Goal: Navigation & Orientation: Find specific page/section

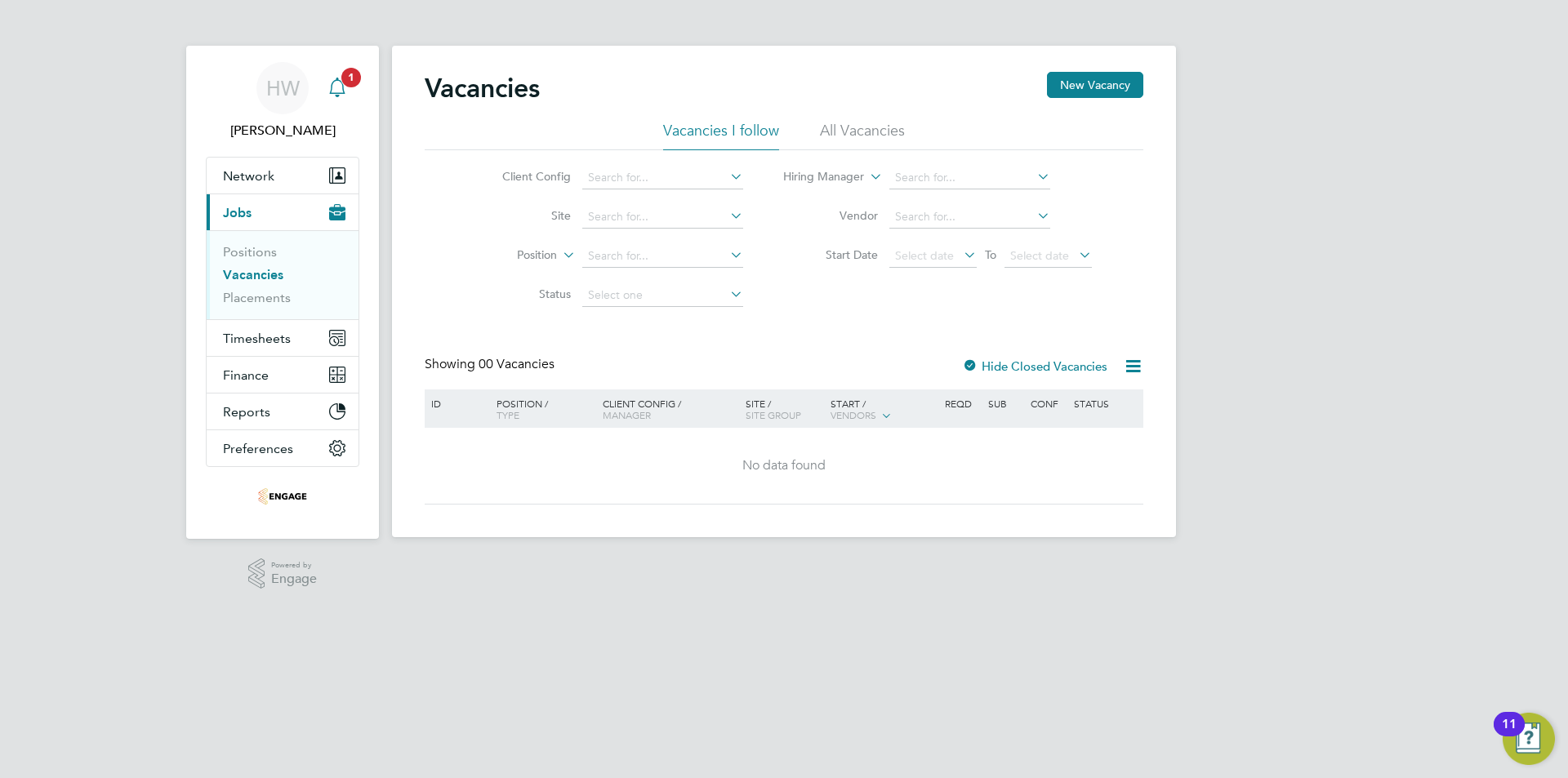
click at [342, 83] on app-badge "1" at bounding box center [351, 77] width 20 height 16
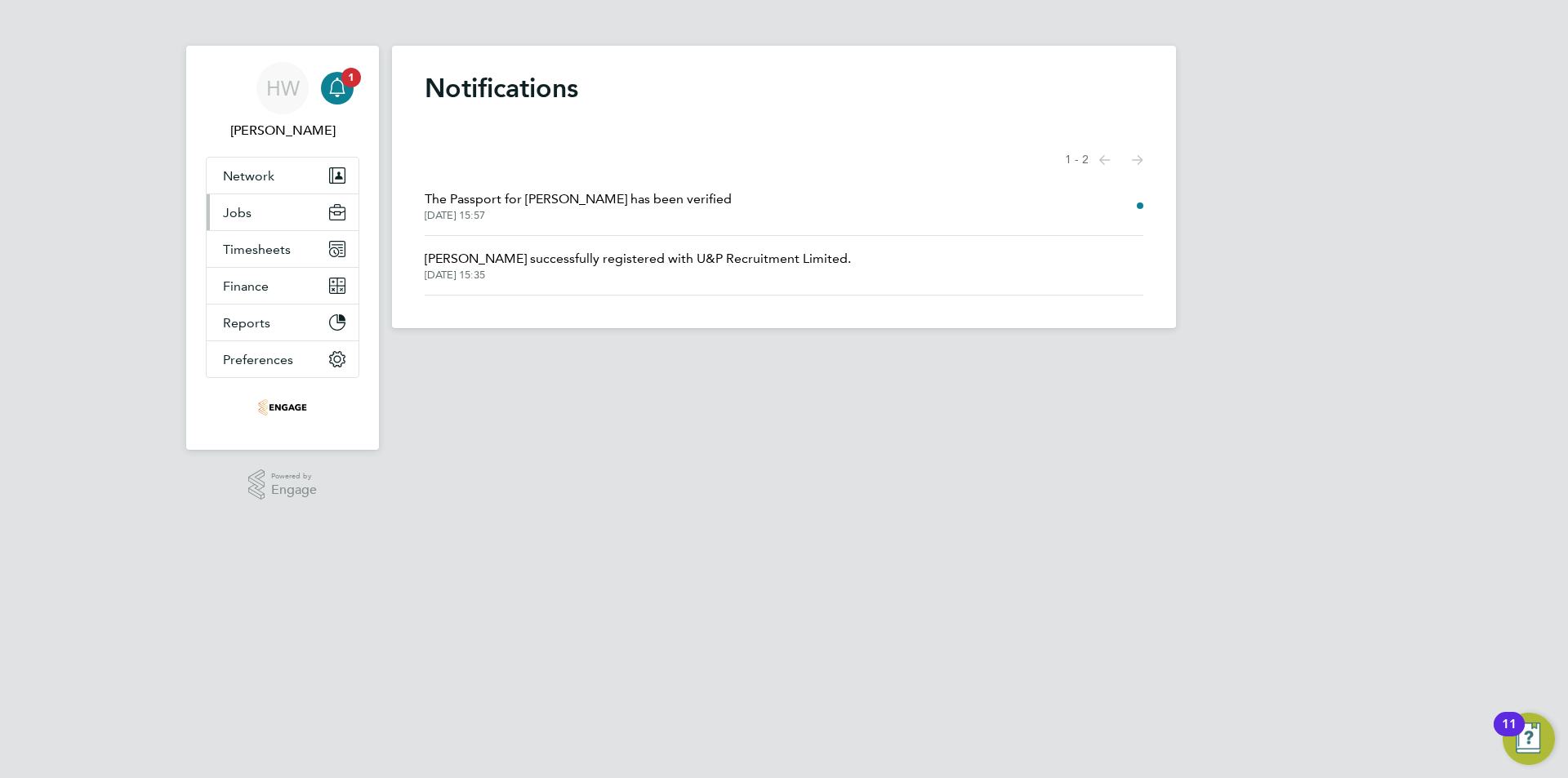
click at [253, 226] on button "Jobs" at bounding box center [282, 212] width 152 height 36
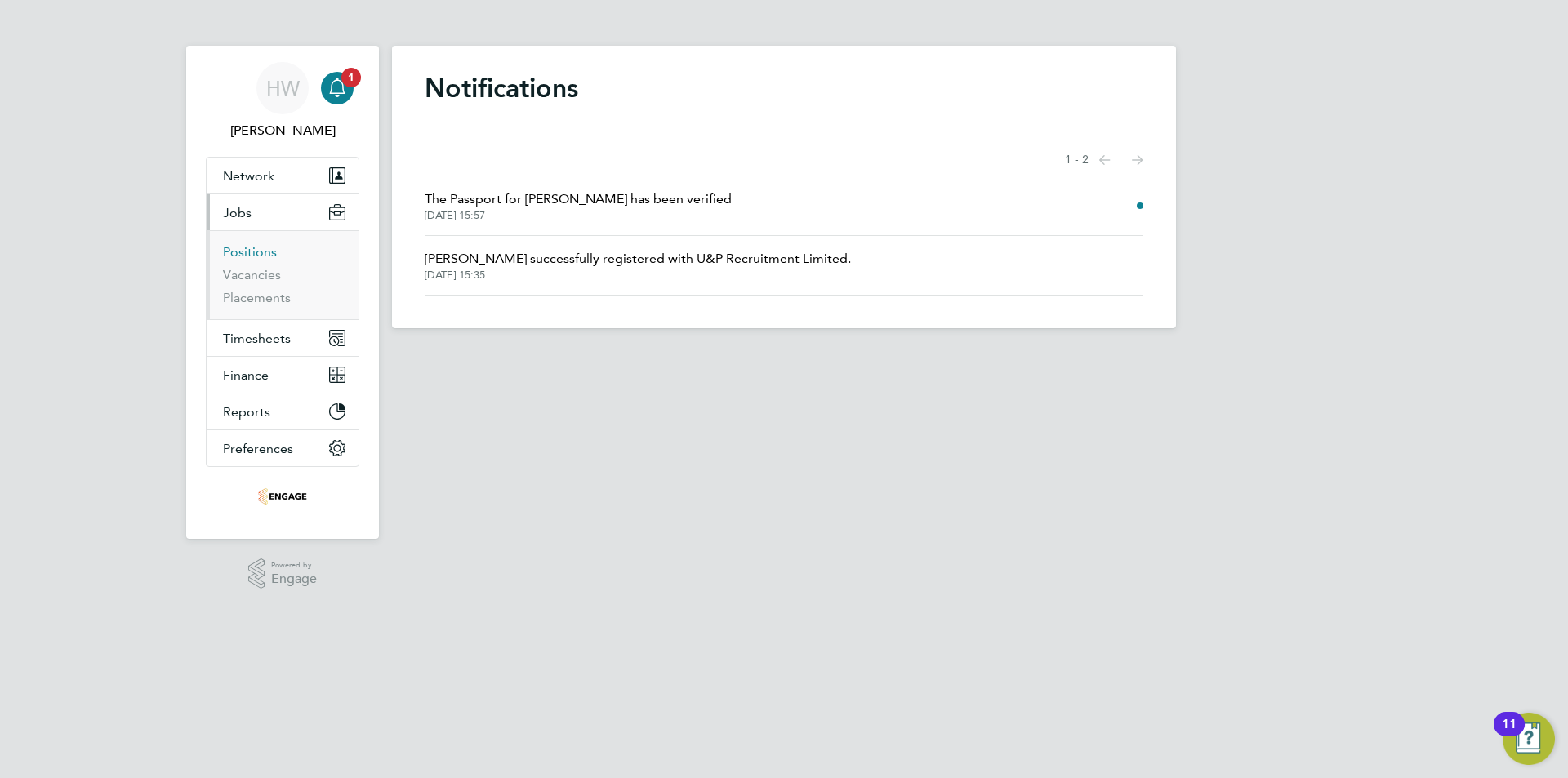
click at [253, 257] on link "Positions" at bounding box center [250, 251] width 54 height 16
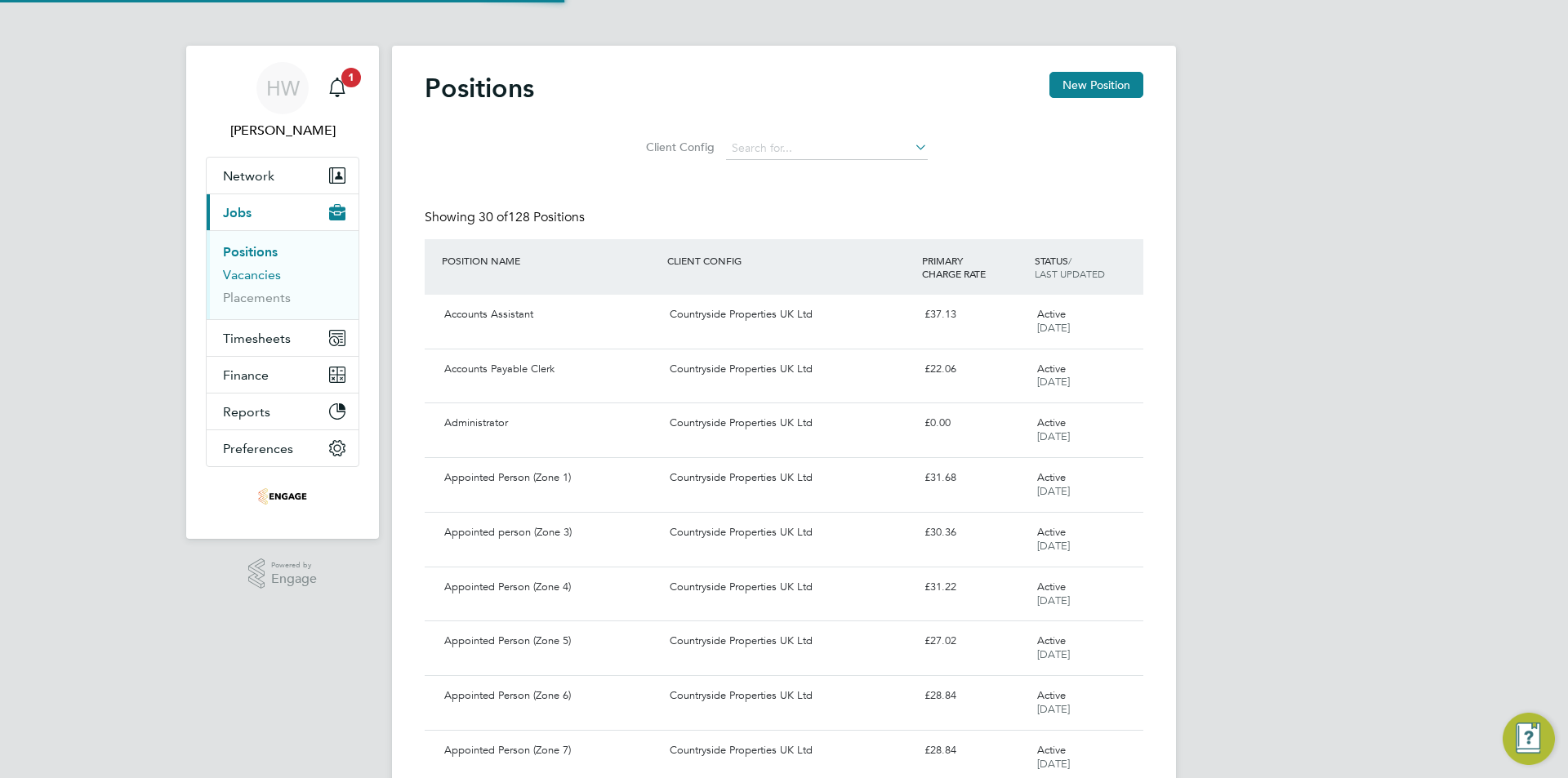
click at [250, 277] on link "Vacancies" at bounding box center [252, 275] width 58 height 16
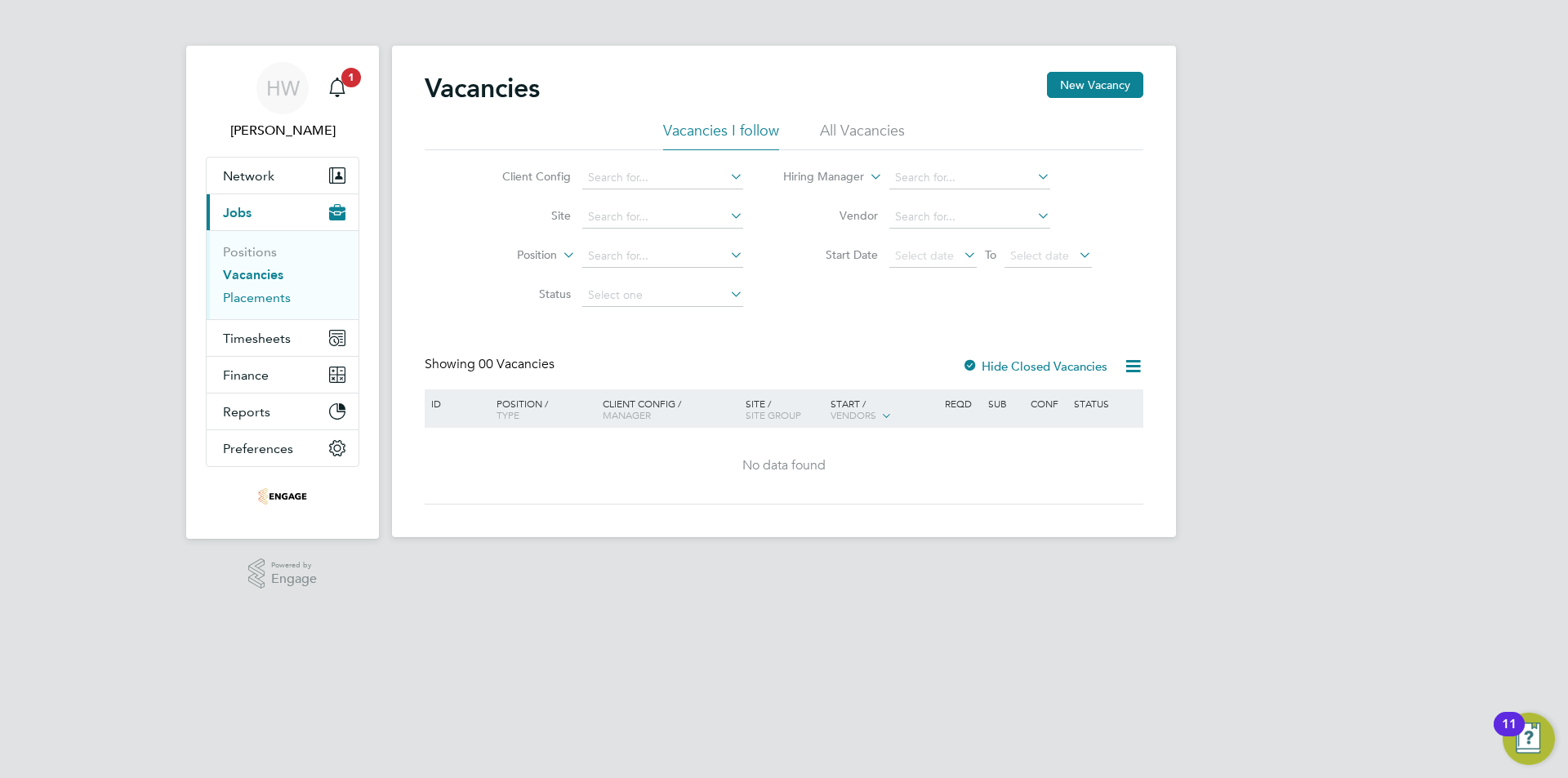
click at [242, 294] on link "Placements" at bounding box center [256, 298] width 68 height 16
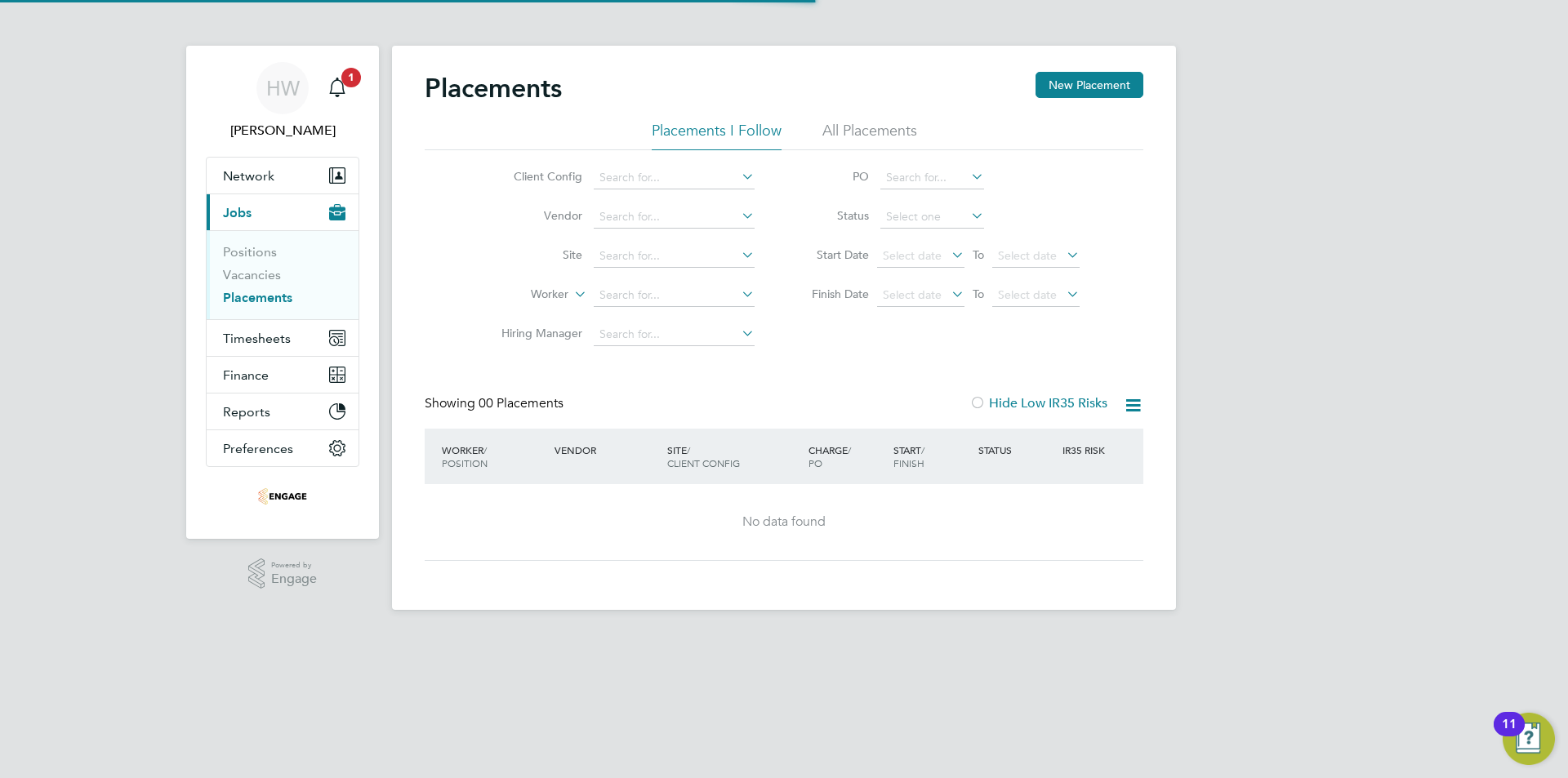
click at [262, 236] on ul "Positions Vacancies Placements" at bounding box center [282, 274] width 152 height 89
click at [259, 251] on link "Positions" at bounding box center [250, 251] width 54 height 16
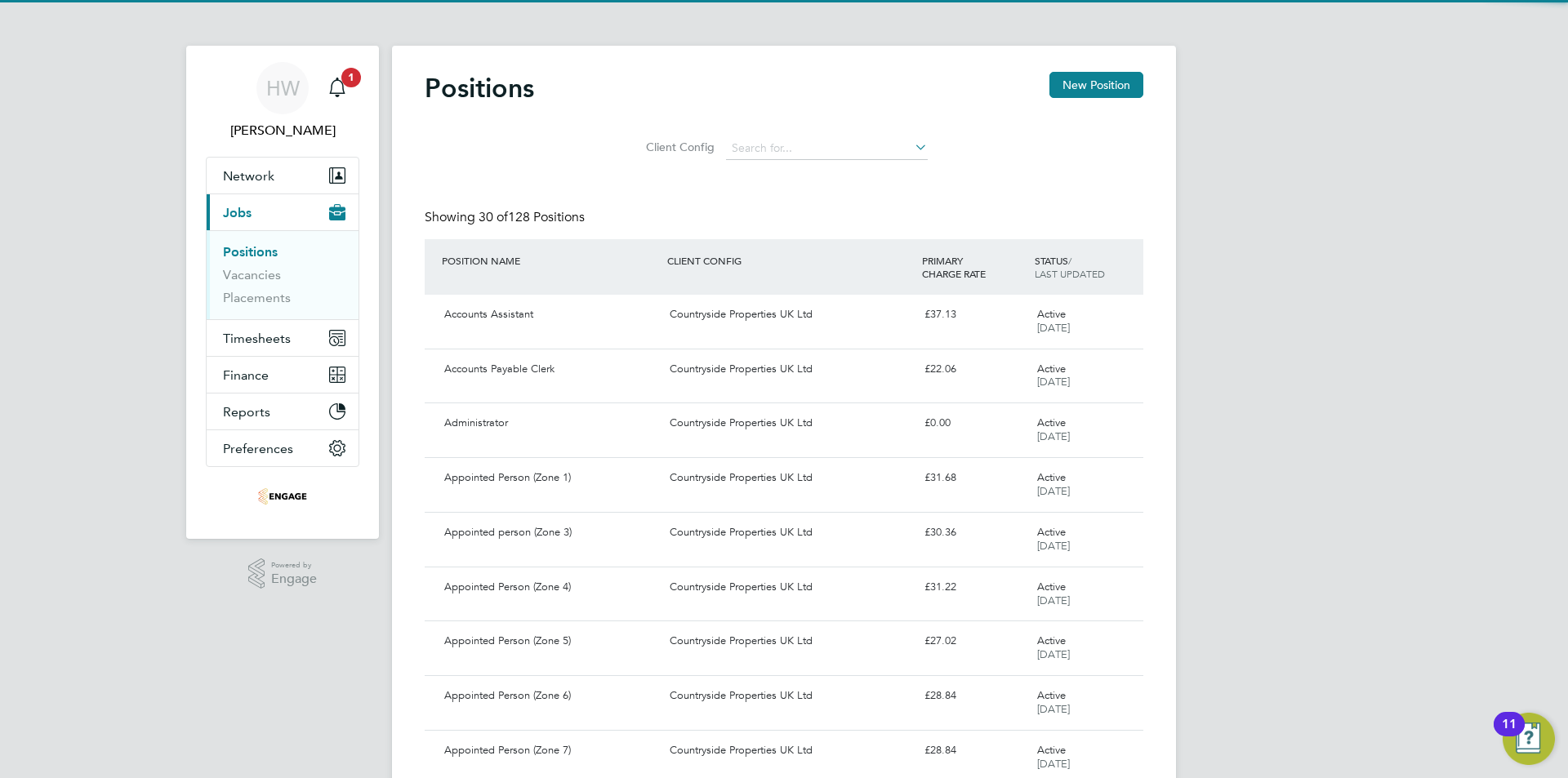
click at [261, 204] on button "Current page: Jobs" at bounding box center [282, 212] width 152 height 36
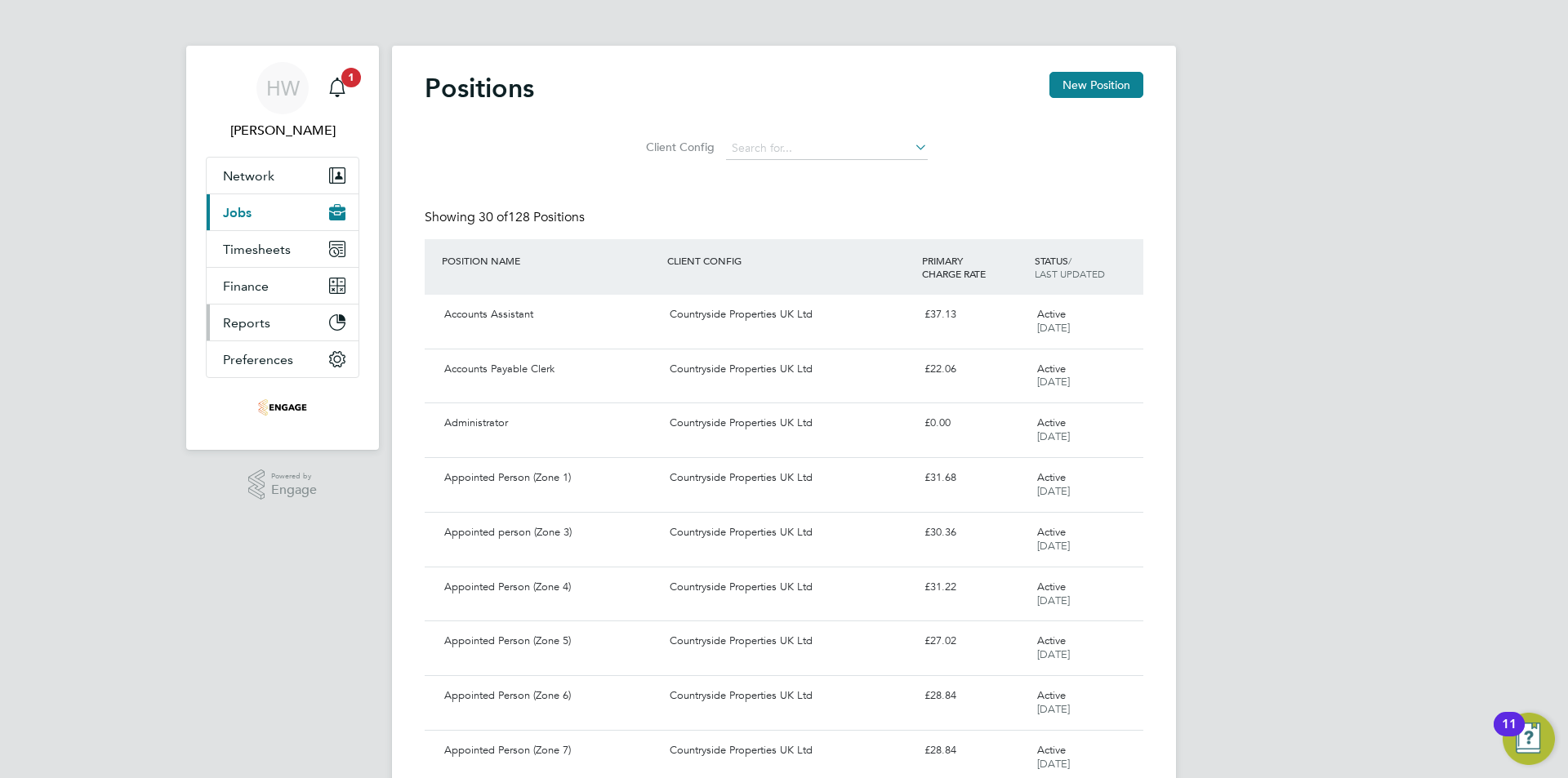
click at [257, 319] on span "Reports" at bounding box center [247, 323] width 47 height 16
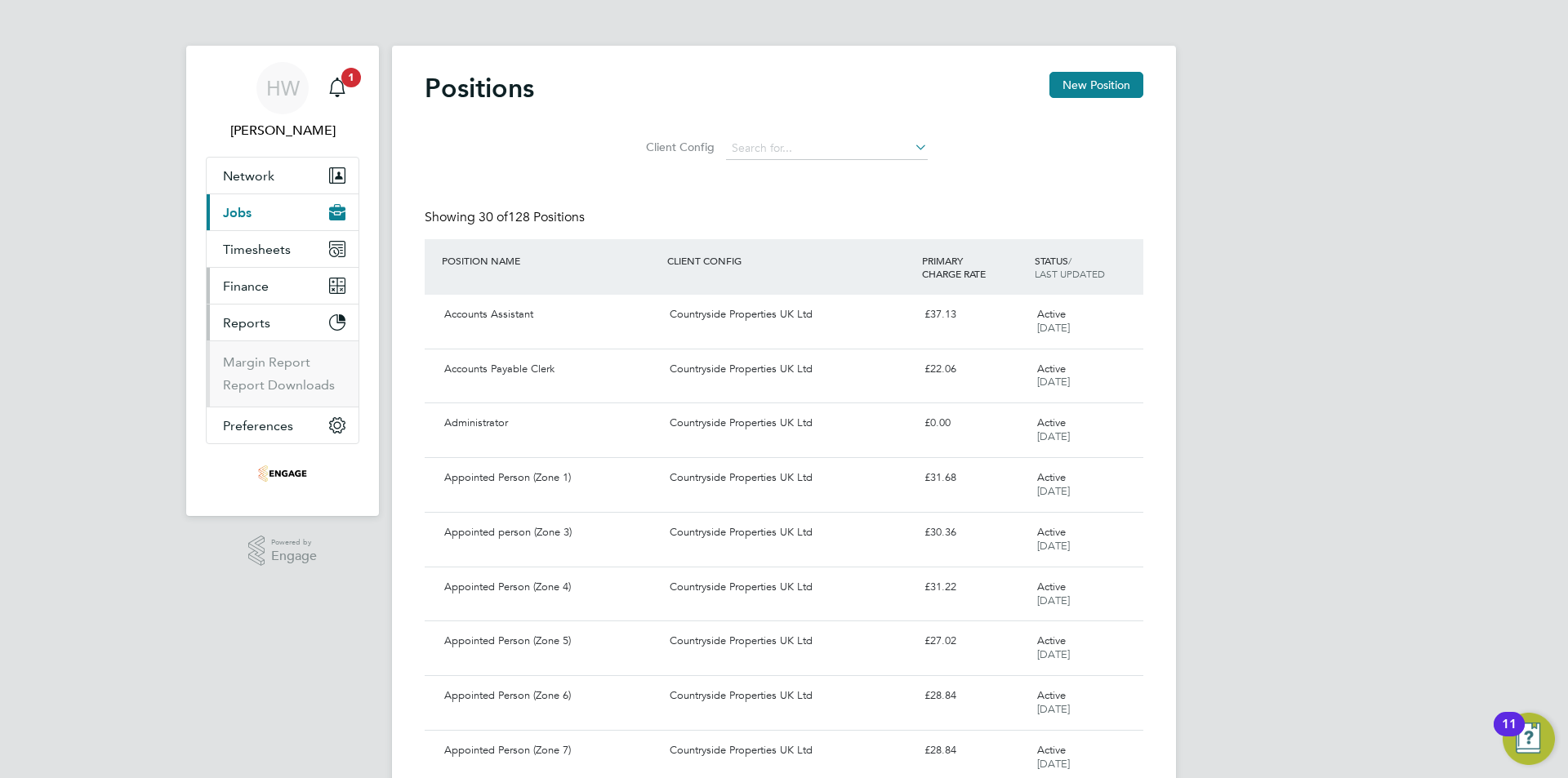
click at [256, 288] on span "Finance" at bounding box center [246, 286] width 46 height 16
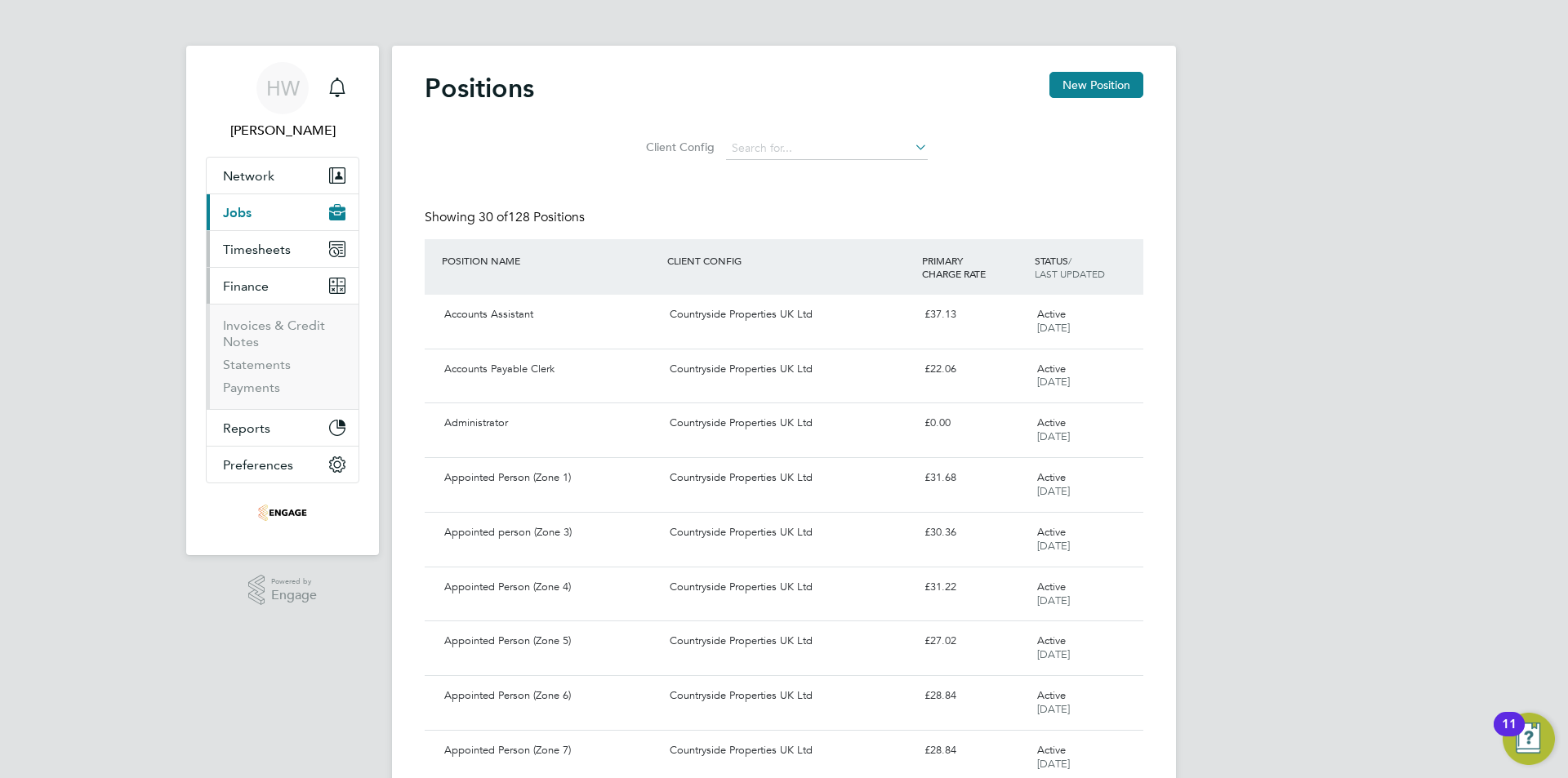
click at [267, 246] on span "Timesheets" at bounding box center [256, 250] width 68 height 16
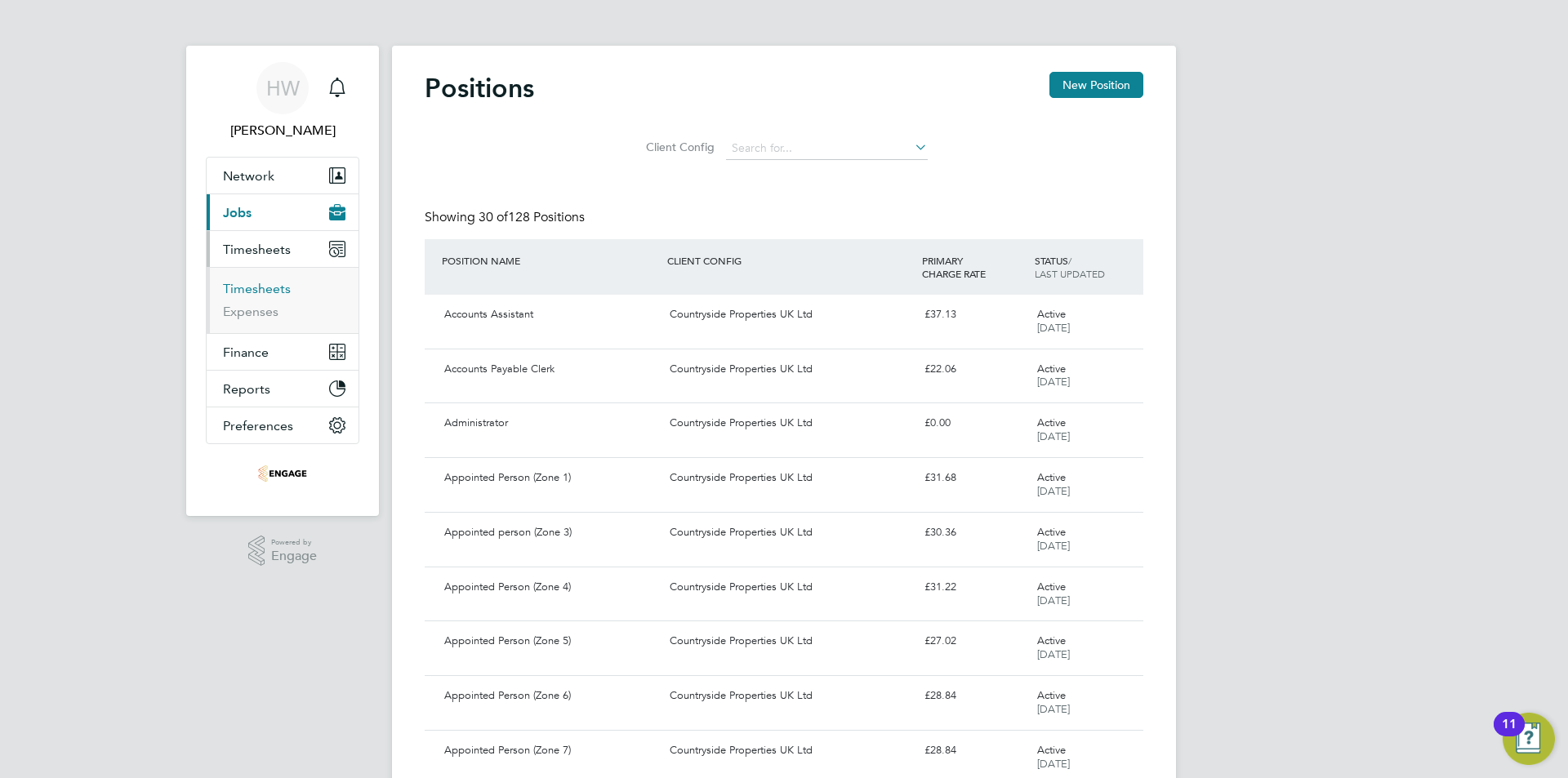
click at [268, 285] on link "Timesheets" at bounding box center [256, 289] width 68 height 16
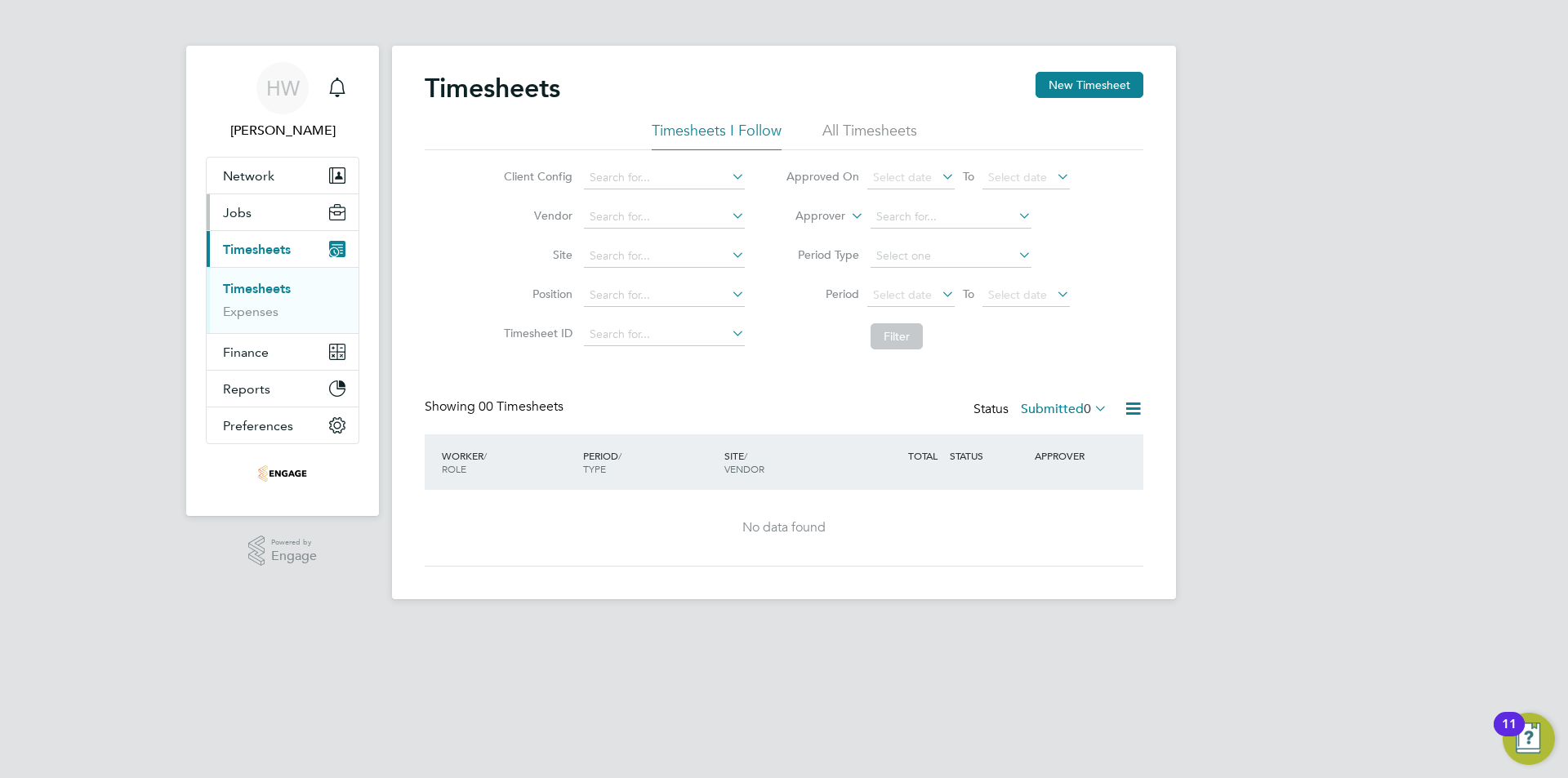
click at [268, 215] on button "Jobs" at bounding box center [282, 212] width 152 height 36
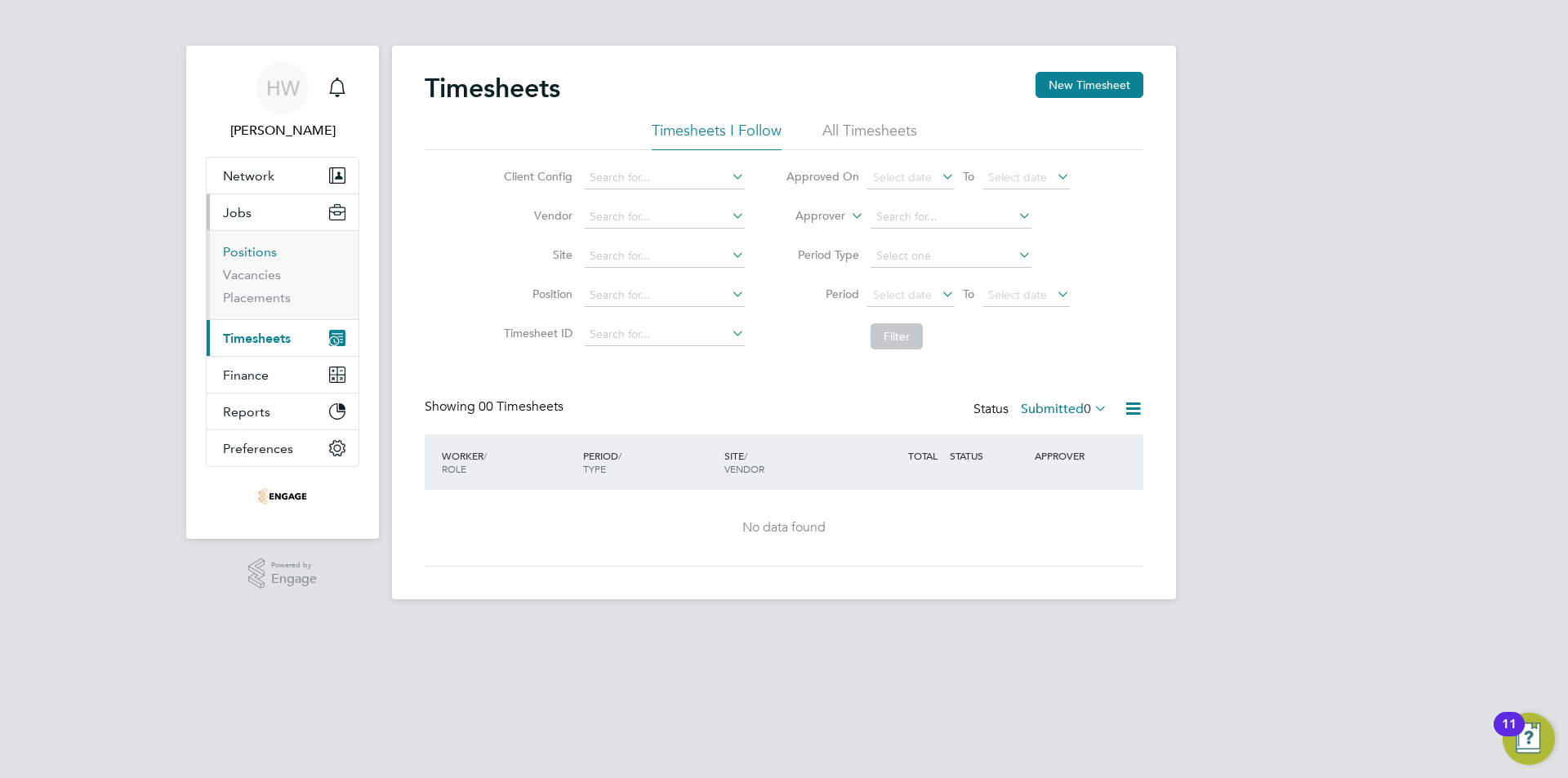
click at [265, 257] on link "Positions" at bounding box center [250, 251] width 54 height 16
